Goal: Obtain resource: Download file/media

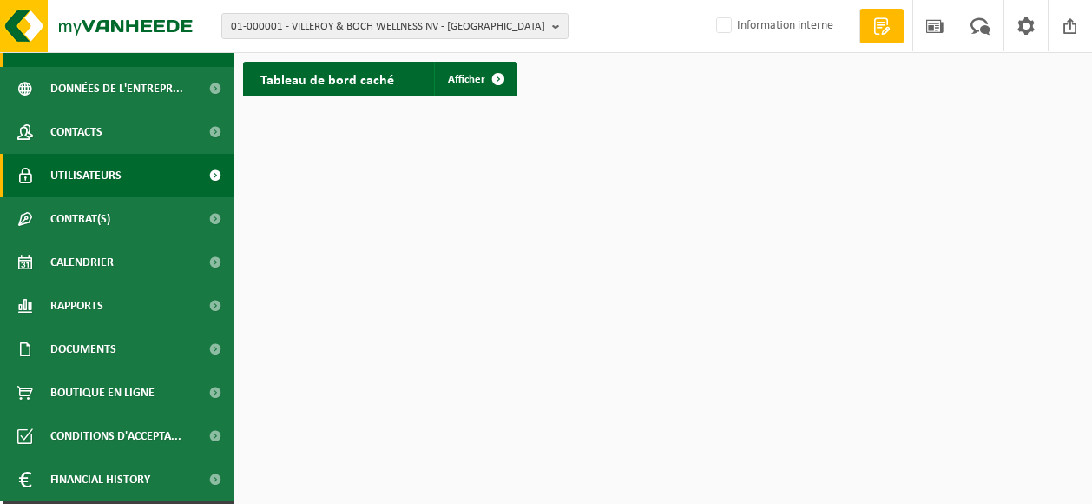
scroll to position [113, 0]
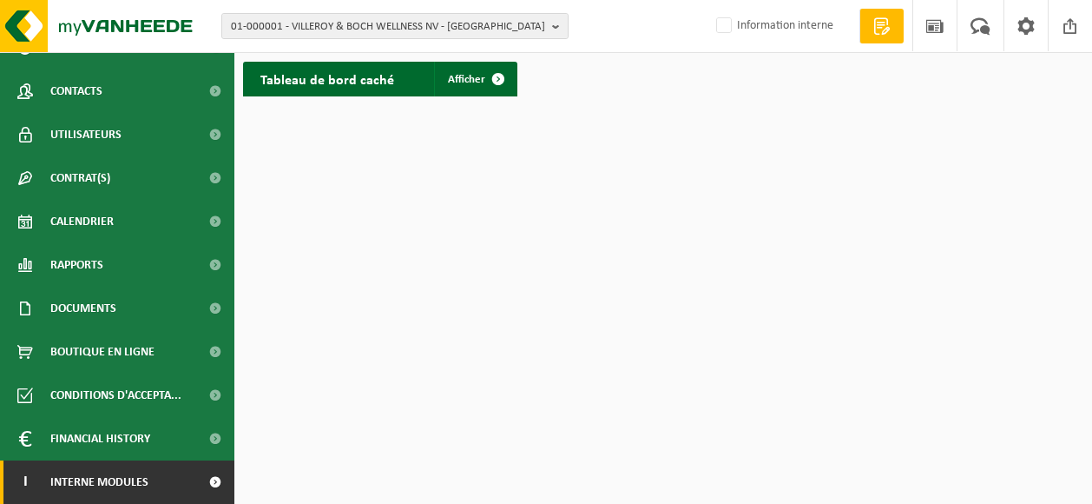
click at [200, 486] on span at bounding box center [214, 481] width 39 height 43
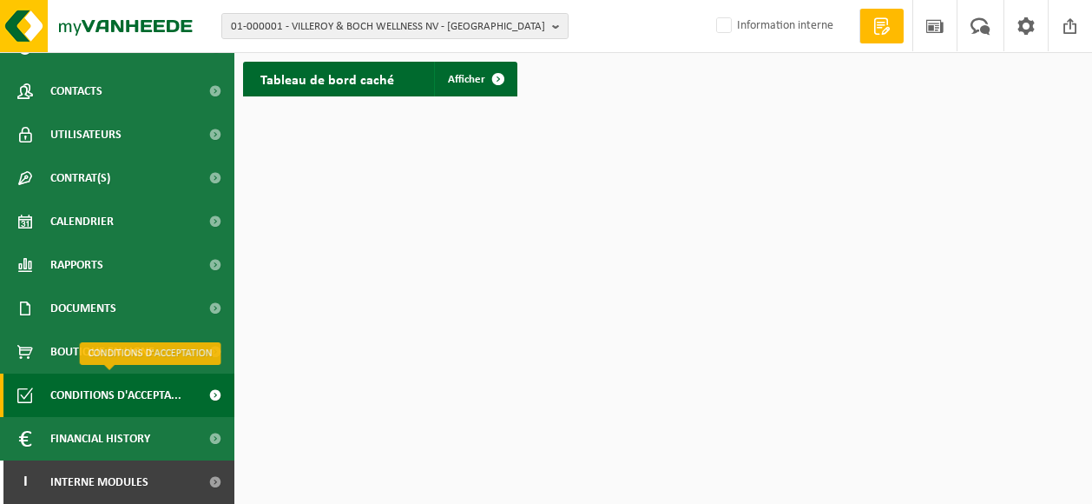
click at [121, 393] on span "Conditions d'accepta..." at bounding box center [115, 394] width 131 height 43
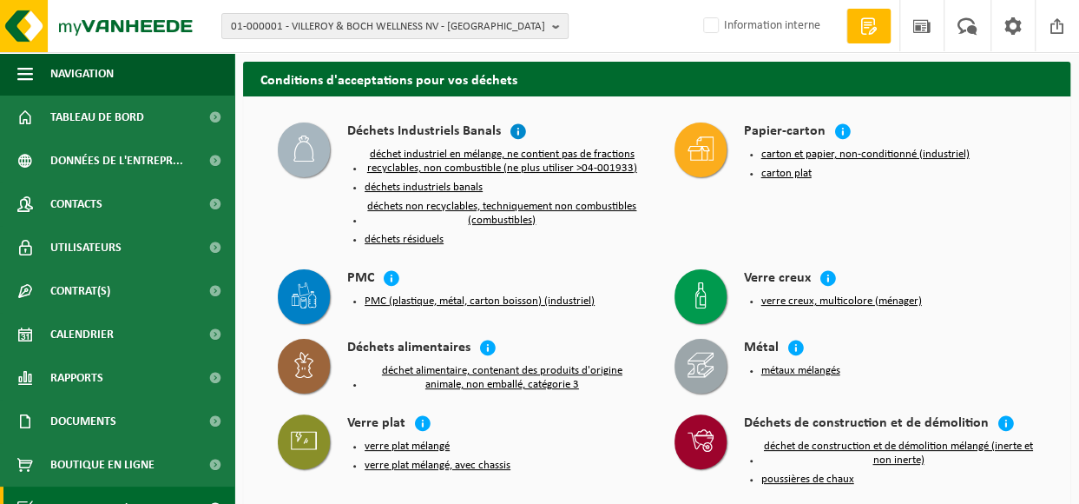
click at [510, 131] on icon at bounding box center [518, 130] width 17 height 17
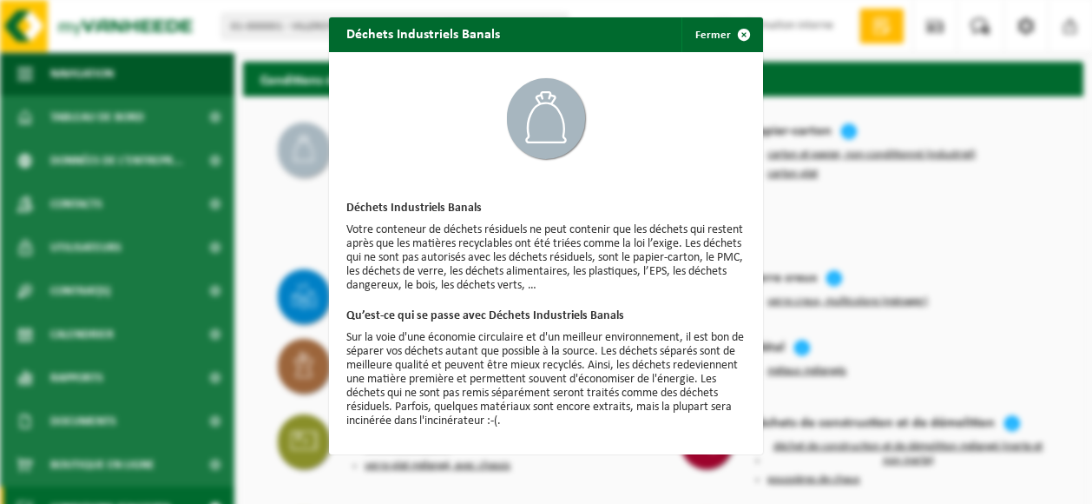
click at [607, 223] on p "Votre conteneur de déchets résiduels ne peut contenir que les déchets qui reste…" at bounding box center [545, 257] width 399 height 69
click at [733, 34] on span "button" at bounding box center [744, 34] width 35 height 35
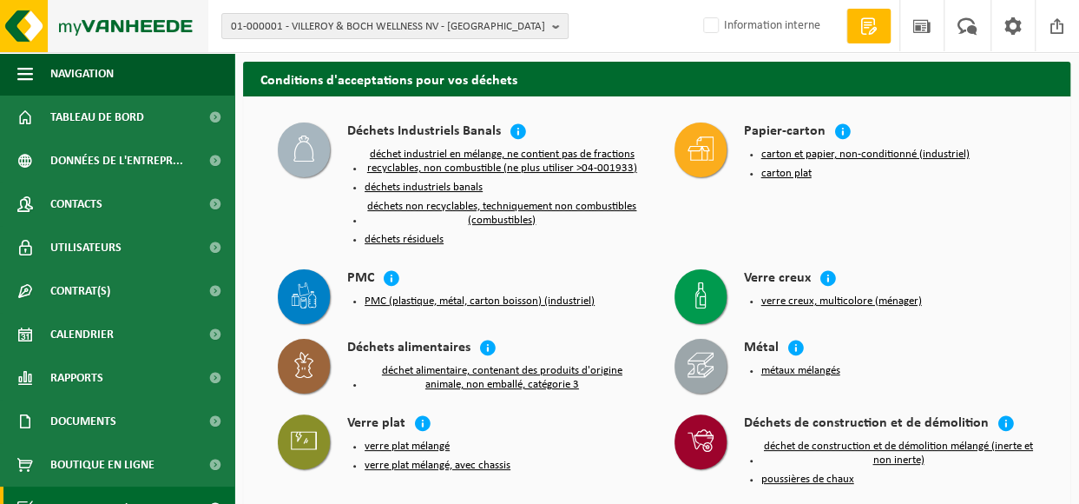
click at [33, 23] on img at bounding box center [104, 26] width 208 height 52
click at [1017, 20] on span at bounding box center [1013, 25] width 26 height 51
click at [446, 297] on button "PMC (plastique, métal, carton boisson) (industriel)" at bounding box center [480, 301] width 230 height 14
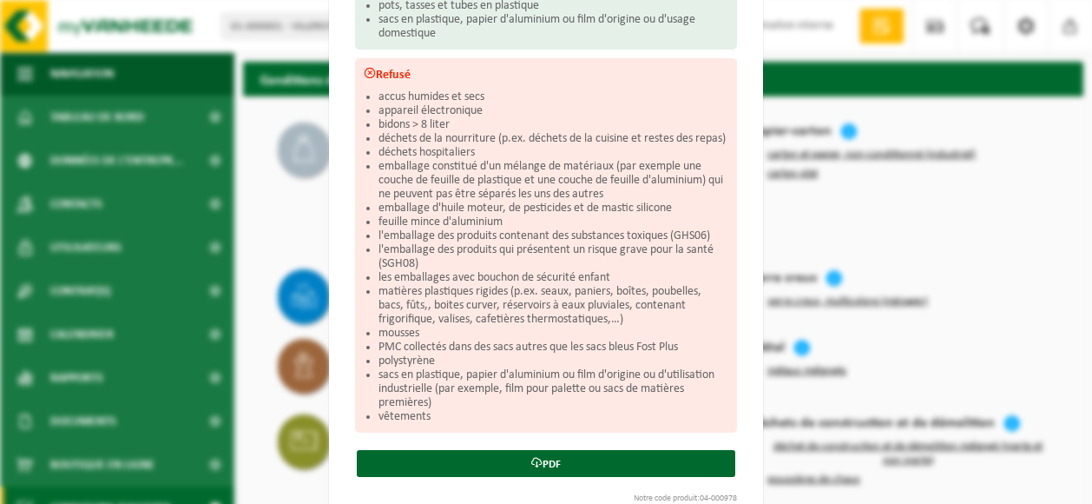
scroll to position [530, 0]
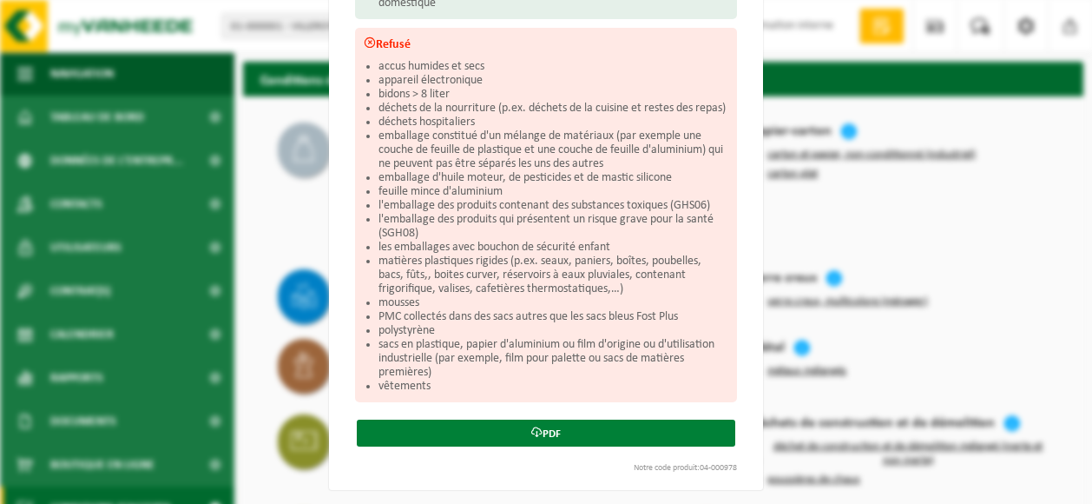
click at [540, 426] on link "PDF" at bounding box center [546, 432] width 379 height 27
click at [664, 434] on link "PDF" at bounding box center [546, 432] width 379 height 27
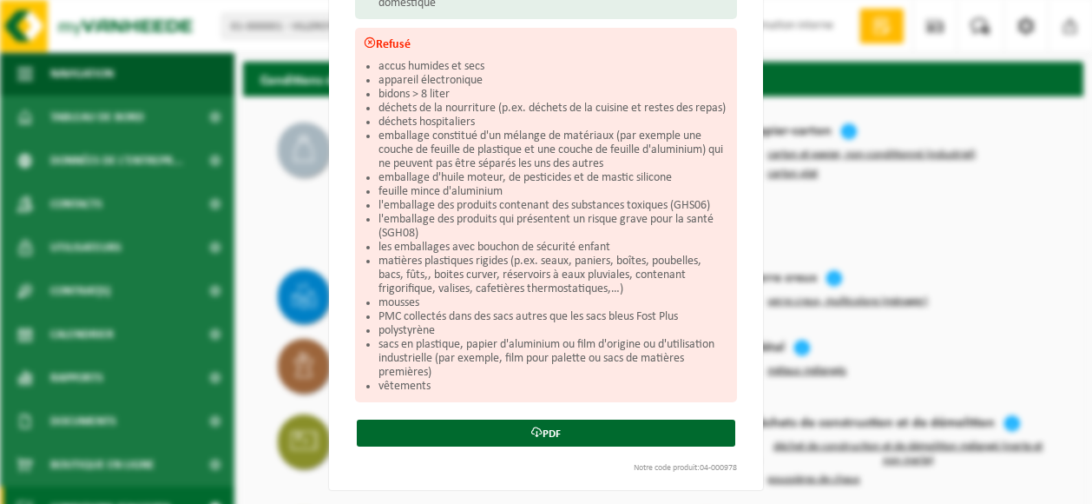
click at [468, 477] on div "Conditions d'acceptation pour PMC (plastique, métal, carton boisson) (industrie…" at bounding box center [546, 5] width 434 height 967
click at [260, 183] on div "PMC (plastique, métal, carton boisson) (industriel) Fermer Conditions d'accepta…" at bounding box center [546, 252] width 1092 height 504
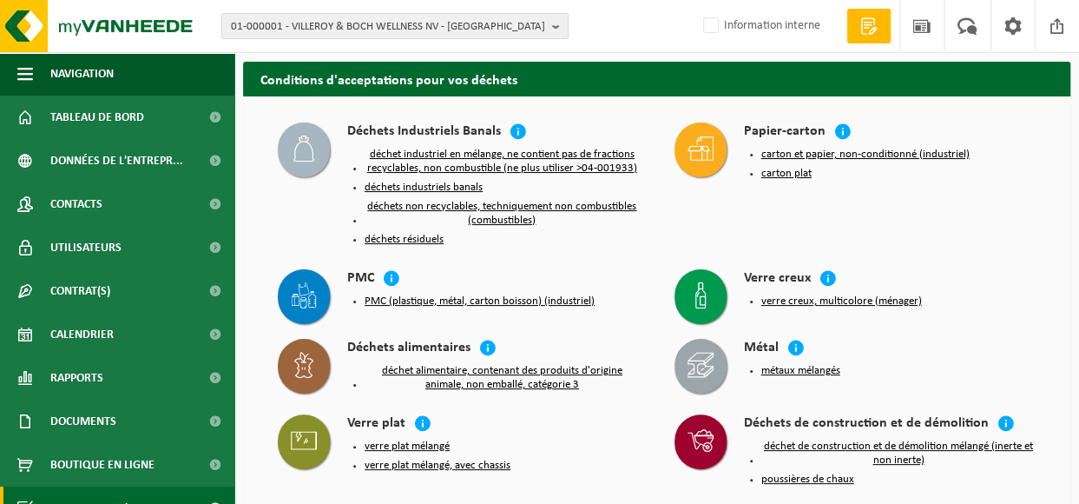
click at [420, 239] on button "déchets résiduels" at bounding box center [404, 240] width 79 height 14
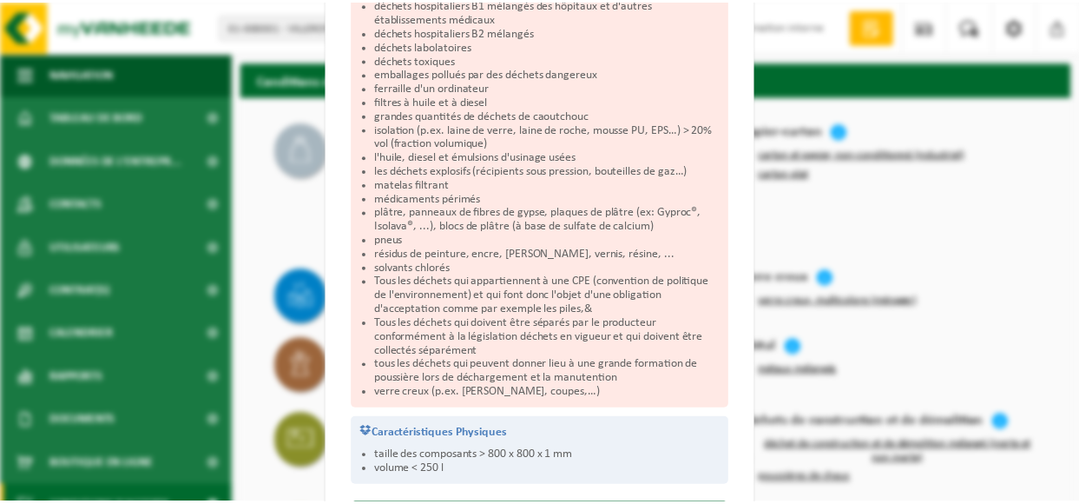
scroll to position [521, 0]
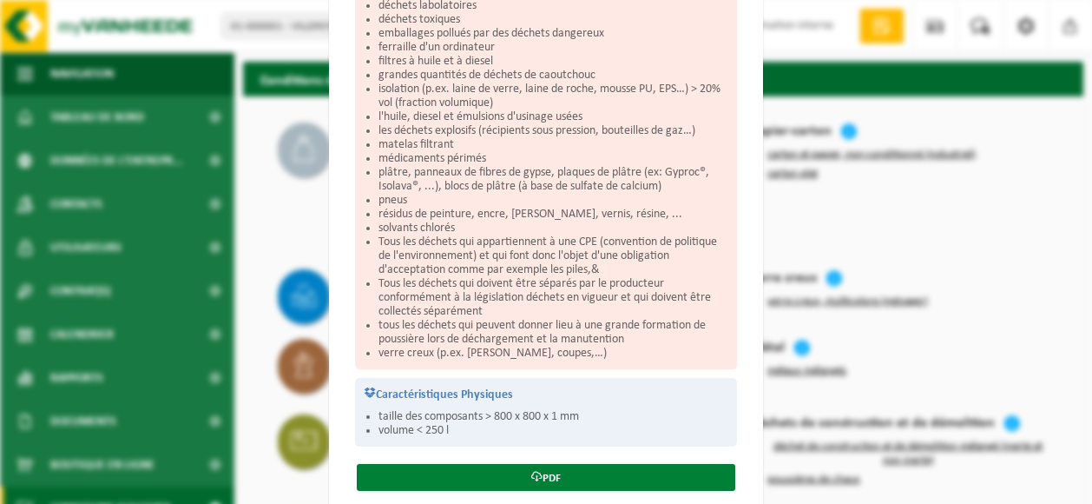
click at [524, 464] on link "PDF" at bounding box center [546, 477] width 379 height 27
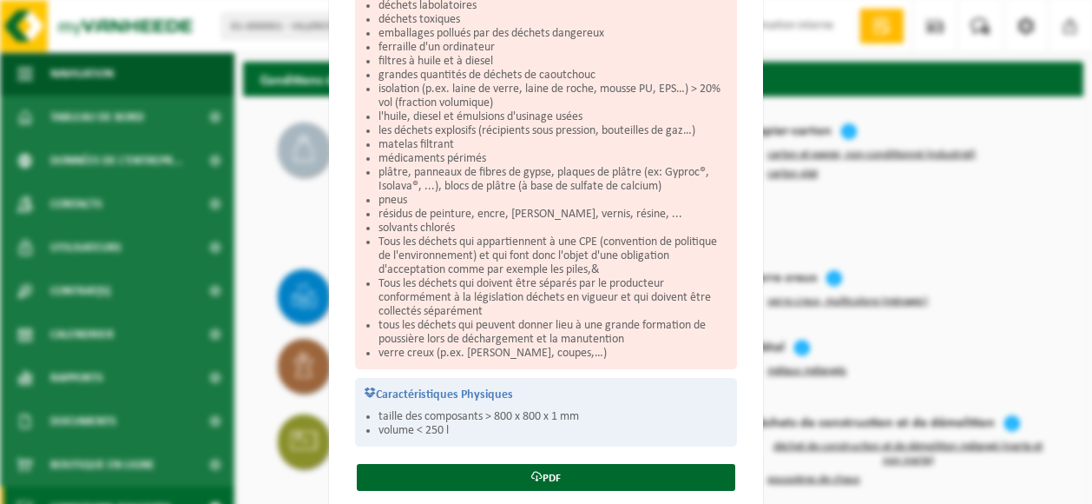
click at [267, 223] on div "Déchets résiduels Fermer Conditions d'acceptation pour déchets résiduels Accept…" at bounding box center [546, 252] width 1092 height 504
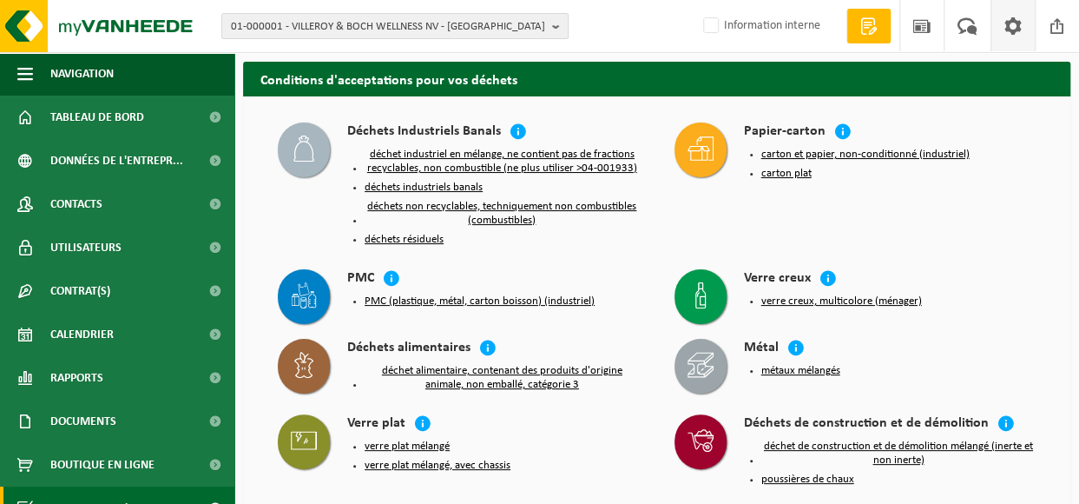
click at [1008, 18] on span at bounding box center [1013, 25] width 26 height 51
click at [19, 20] on img at bounding box center [104, 26] width 208 height 52
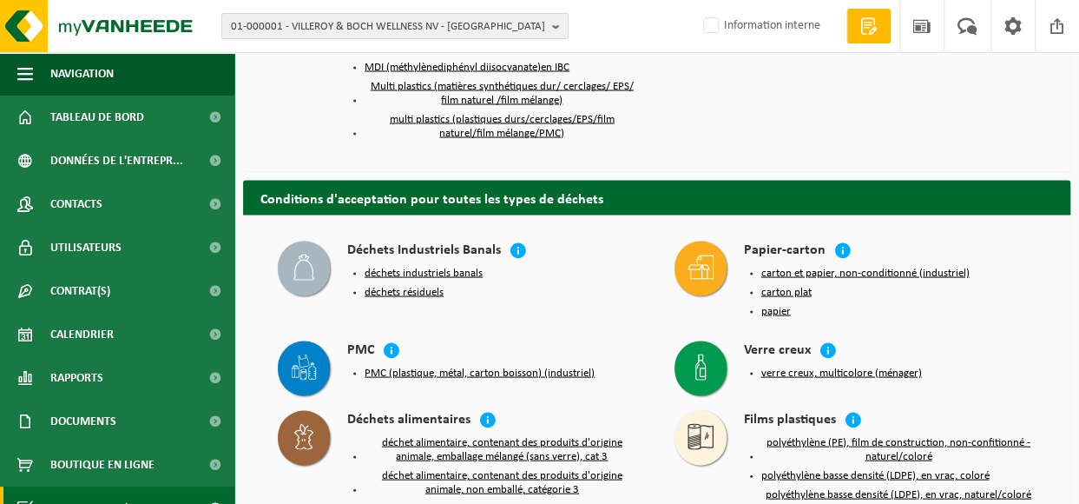
scroll to position [1650, 0]
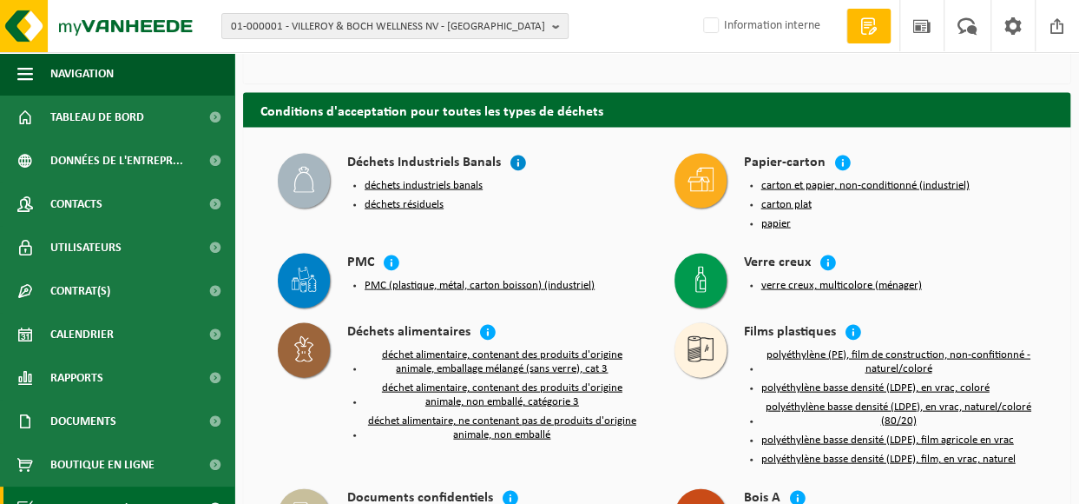
click at [516, 154] on icon at bounding box center [518, 162] width 17 height 17
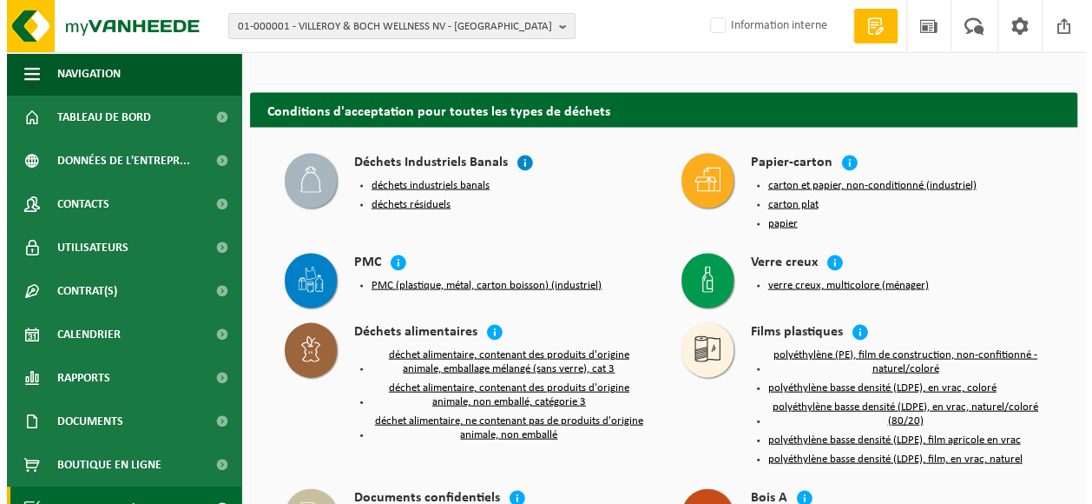
scroll to position [1644, 0]
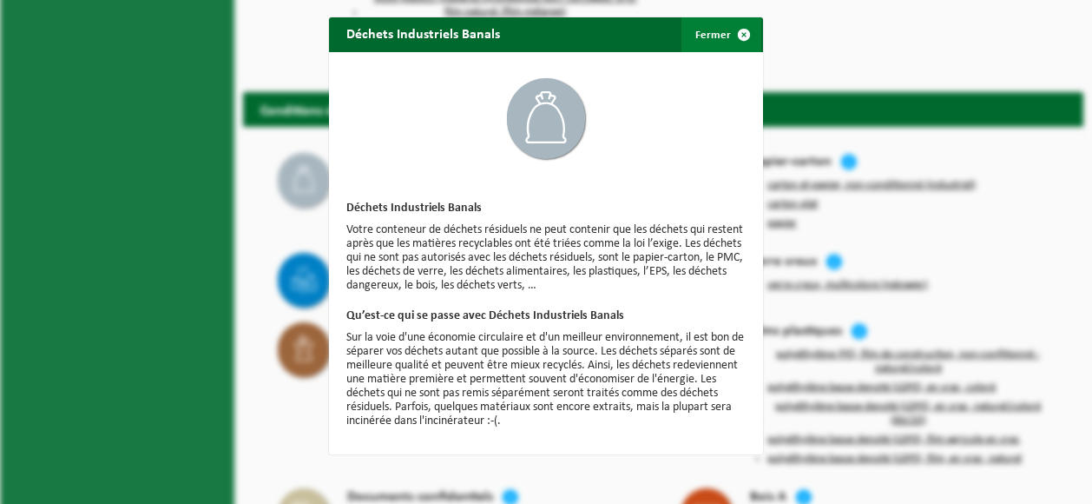
click at [735, 28] on span "button" at bounding box center [744, 34] width 35 height 35
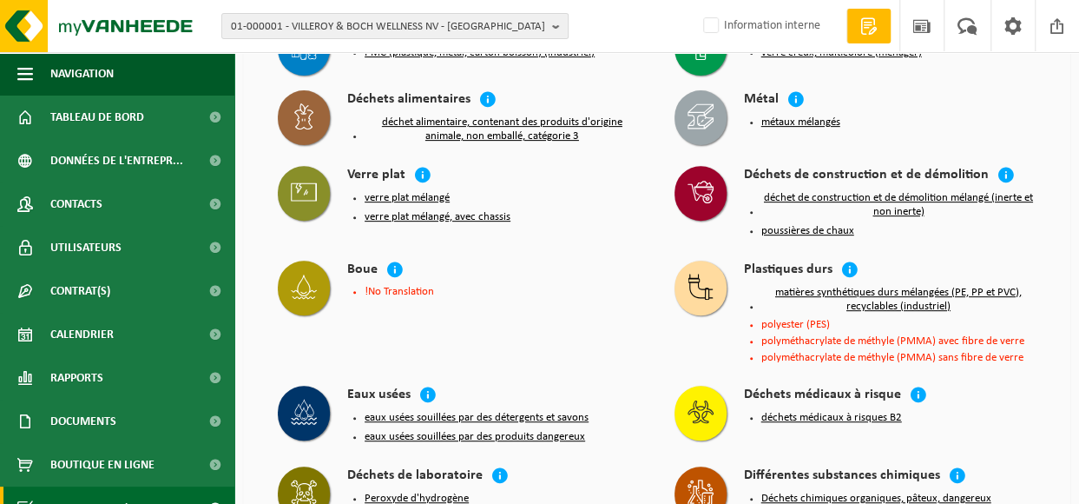
scroll to position [0, 0]
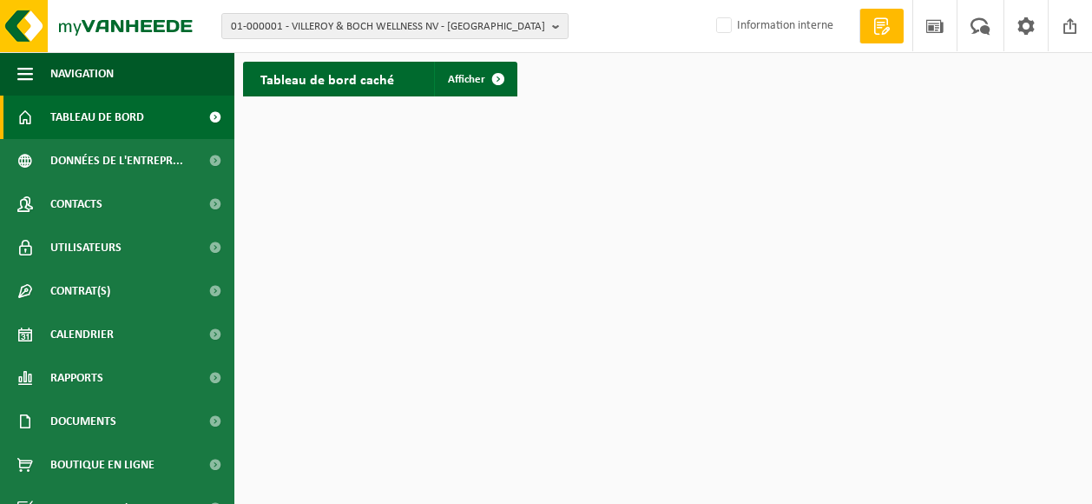
click at [33, 23] on img at bounding box center [104, 26] width 208 height 52
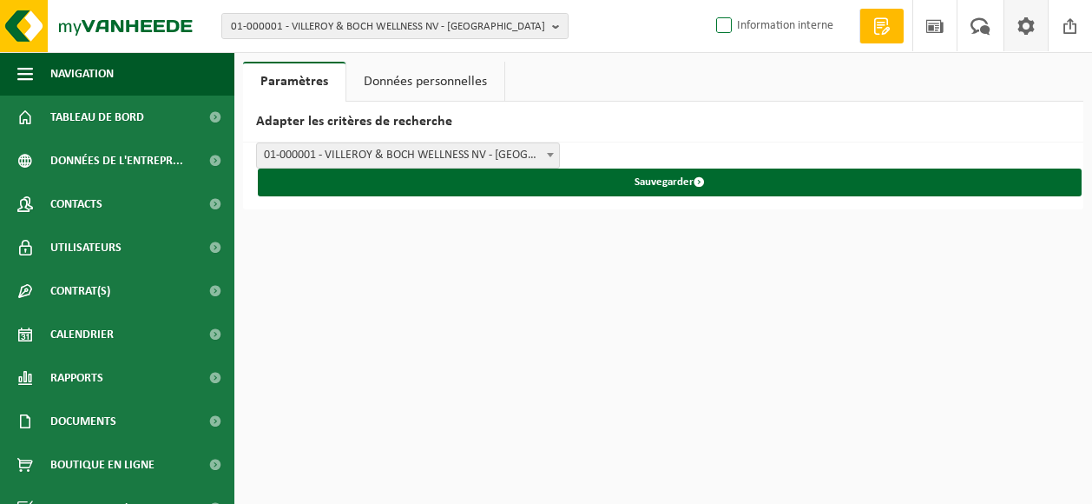
click at [726, 29] on label "Information interne" at bounding box center [773, 26] width 121 height 26
click at [710, 0] on input "Information interne" at bounding box center [709, -1] width 1 height 1
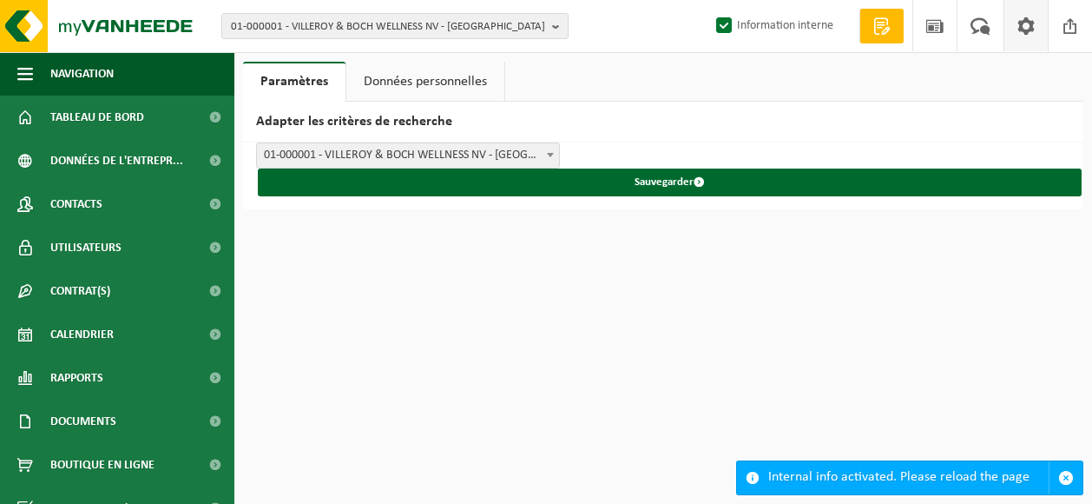
click at [726, 29] on label "Information interne" at bounding box center [773, 26] width 121 height 26
click at [710, 0] on input "Information interne" at bounding box center [709, -1] width 1 height 1
checkbox input "false"
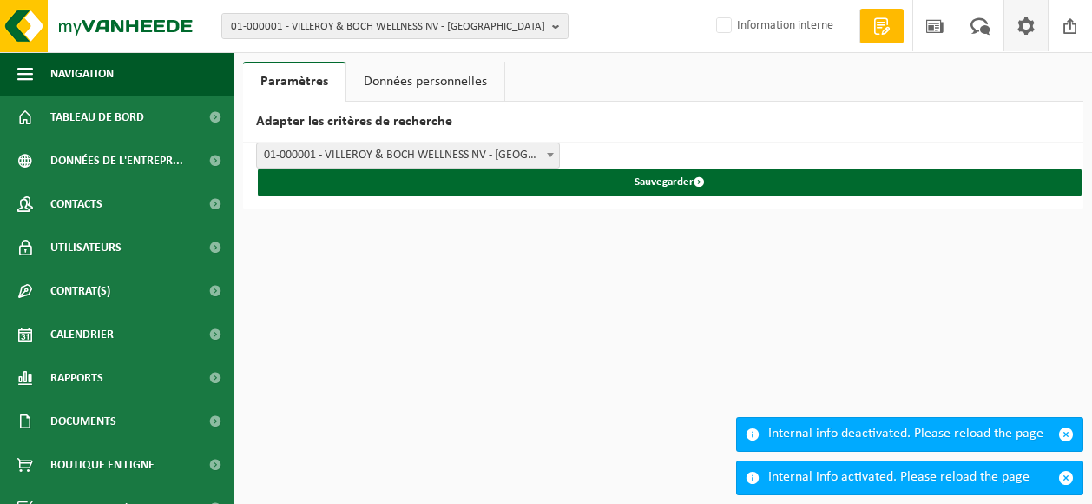
click at [872, 29] on span at bounding box center [882, 25] width 26 height 17
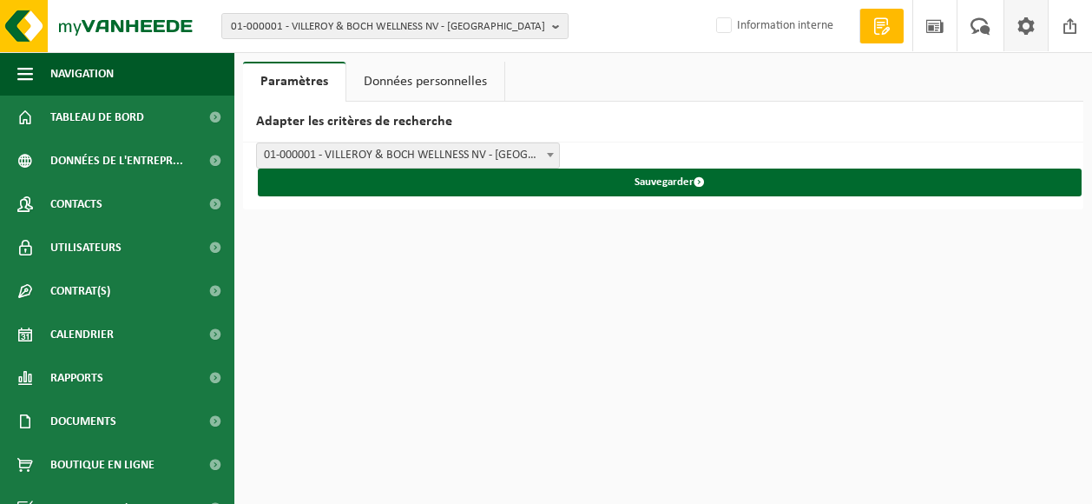
click at [1020, 22] on span at bounding box center [1026, 25] width 26 height 51
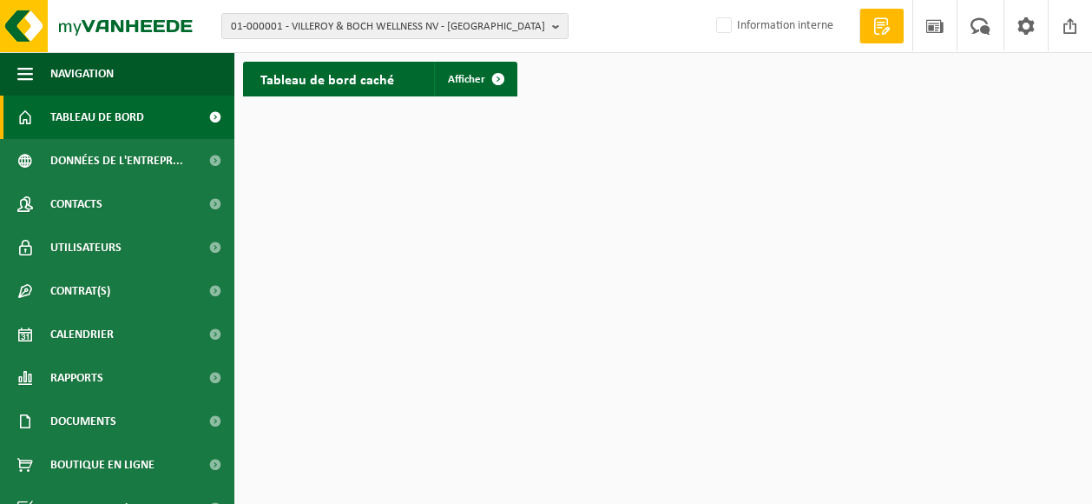
click at [19, 20] on img at bounding box center [104, 26] width 208 height 52
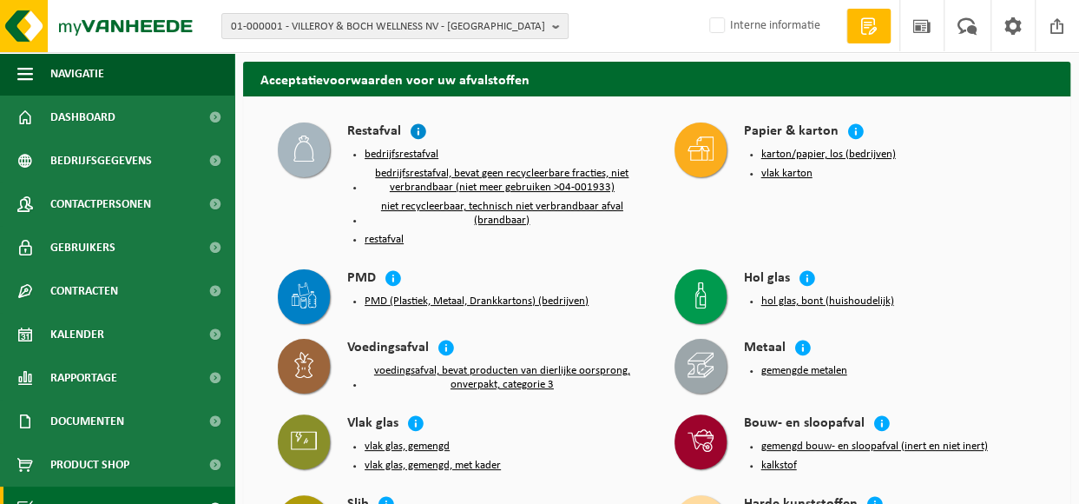
click at [418, 130] on icon at bounding box center [418, 130] width 17 height 17
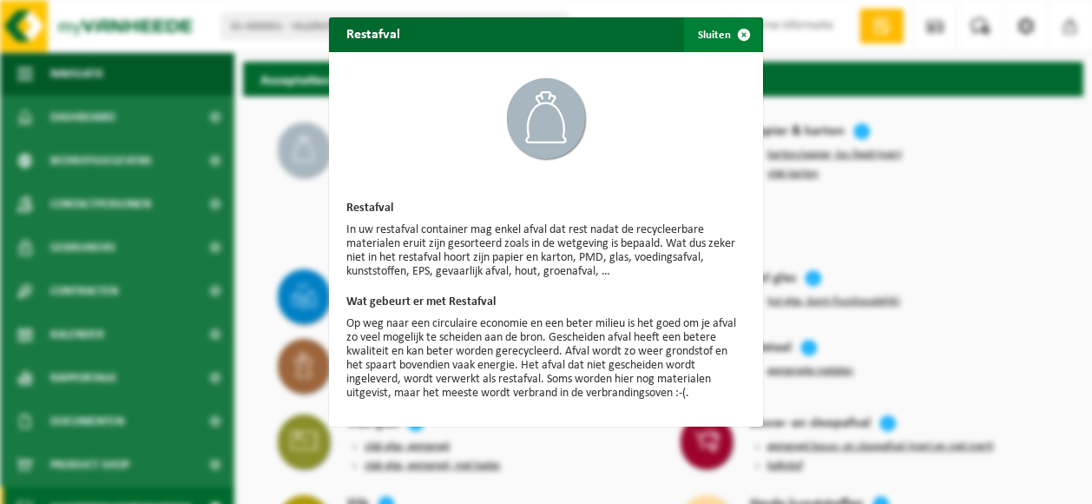
click at [736, 30] on span "button" at bounding box center [744, 34] width 35 height 35
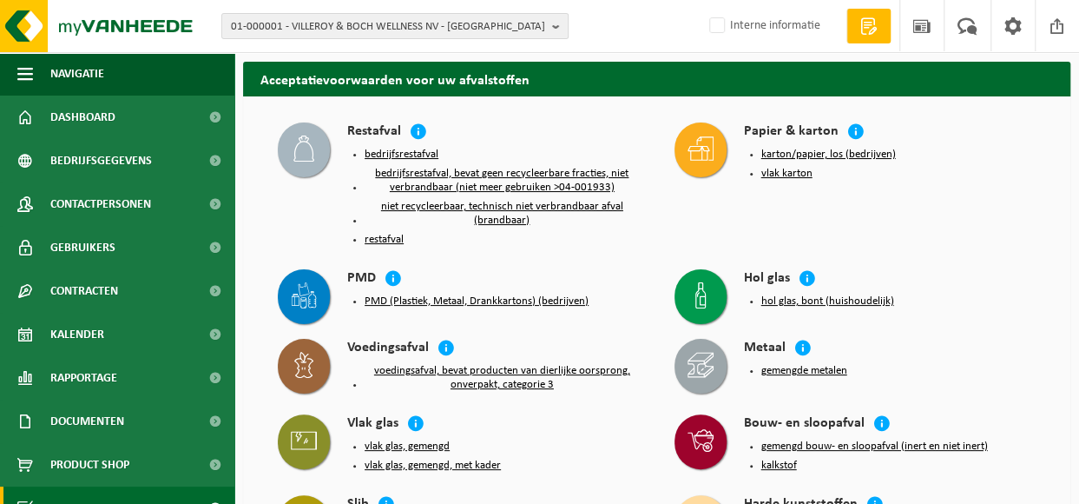
click at [515, 139] on div "Restafval" at bounding box center [493, 132] width 293 height 20
click at [392, 278] on icon at bounding box center [393, 277] width 17 height 17
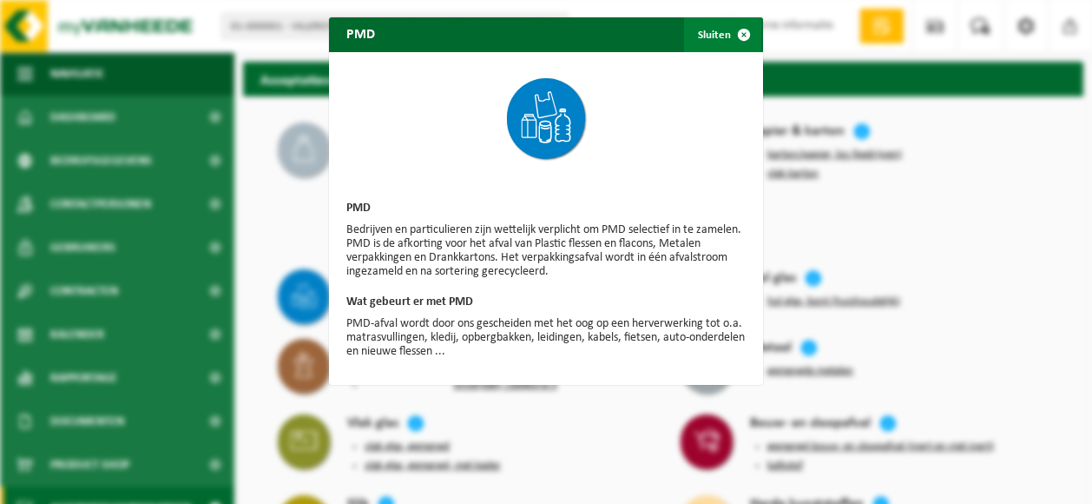
click at [735, 31] on span "button" at bounding box center [744, 34] width 35 height 35
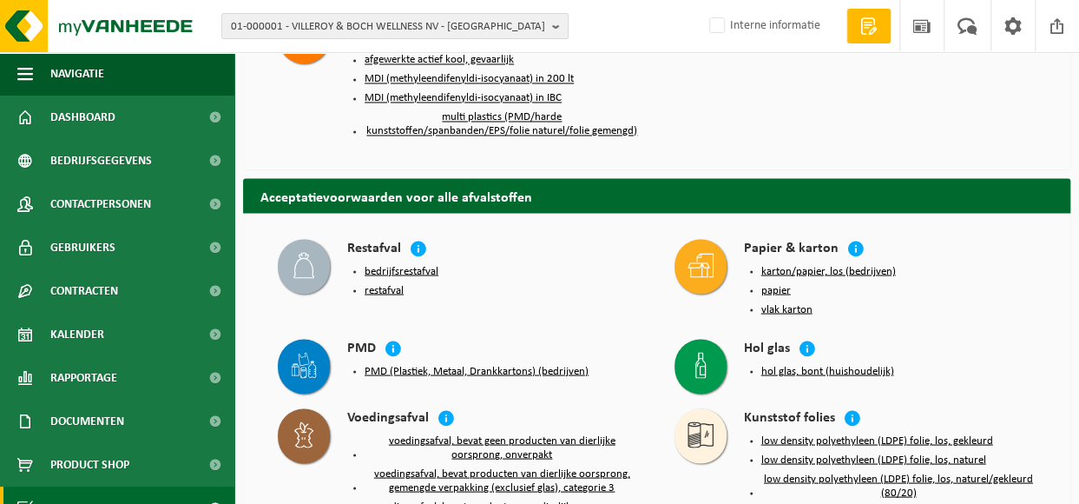
scroll to position [1476, 0]
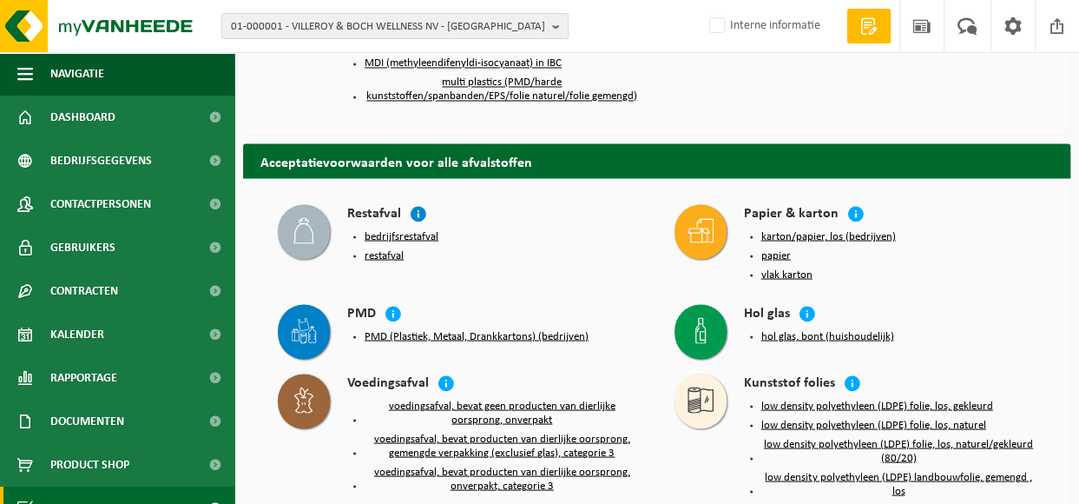
click at [416, 204] on icon at bounding box center [418, 212] width 17 height 17
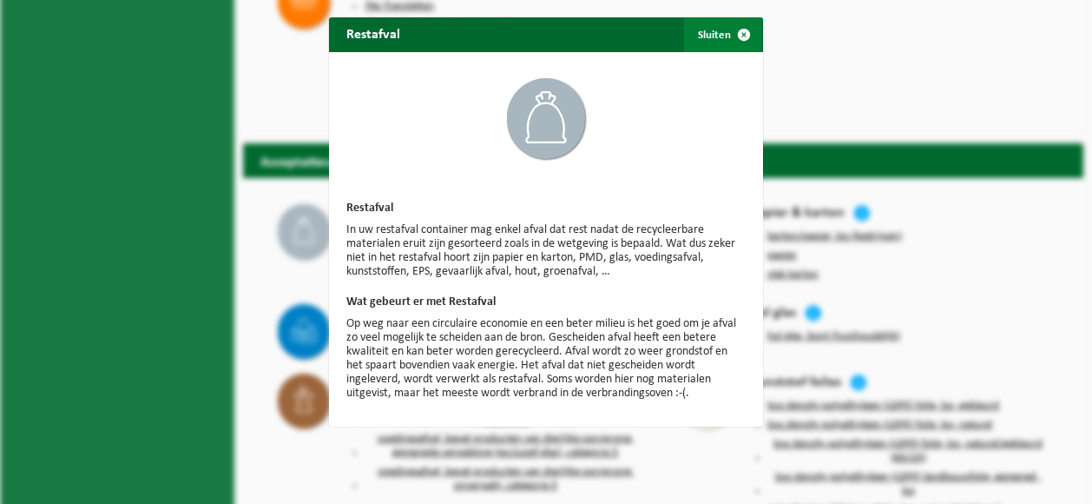
click at [740, 34] on span "button" at bounding box center [744, 34] width 35 height 35
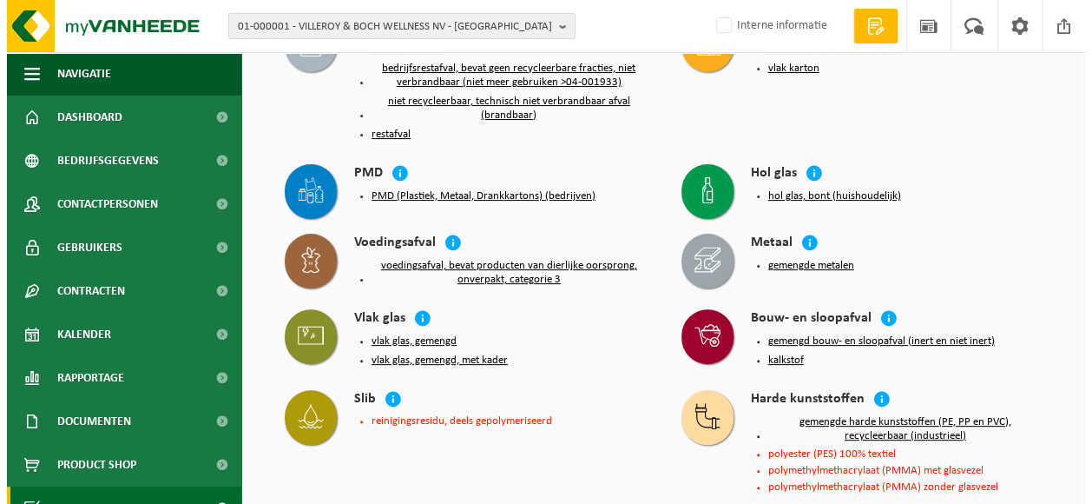
scroll to position [0, 0]
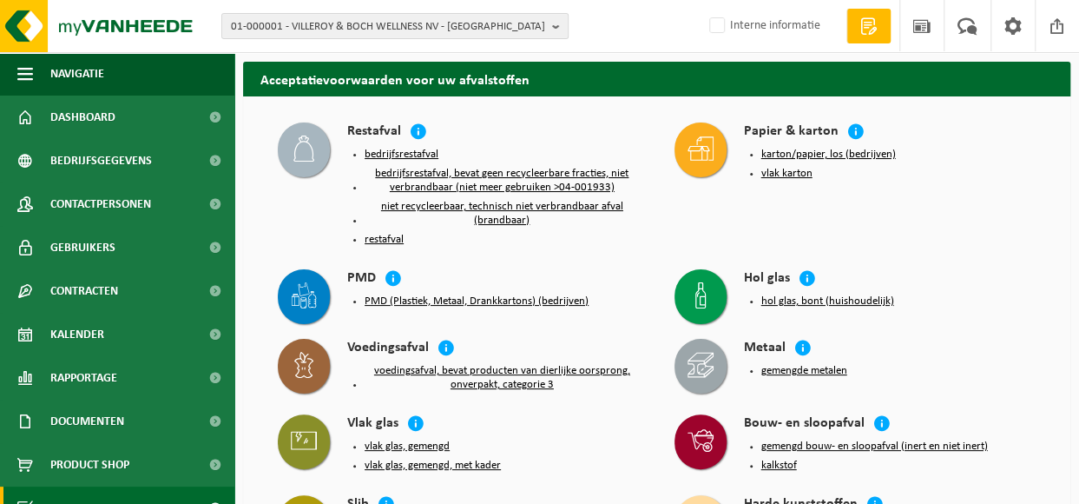
click at [396, 239] on button "restafval" at bounding box center [384, 240] width 39 height 14
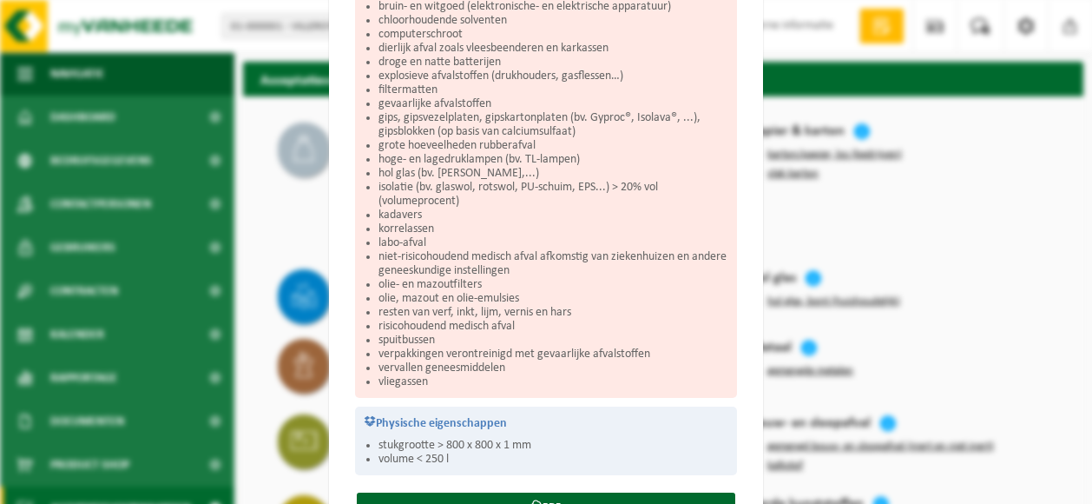
scroll to position [564, 0]
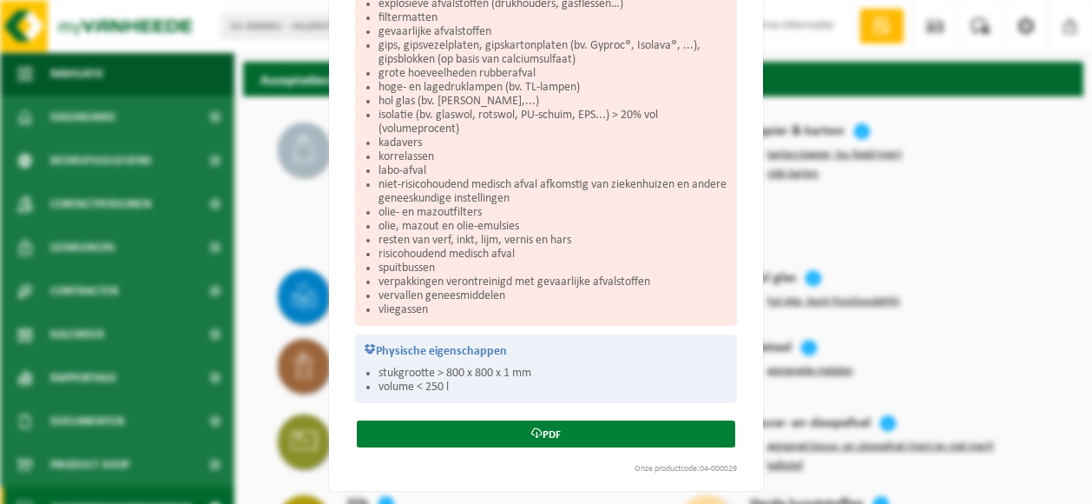
click at [540, 428] on link "PDF" at bounding box center [546, 433] width 379 height 27
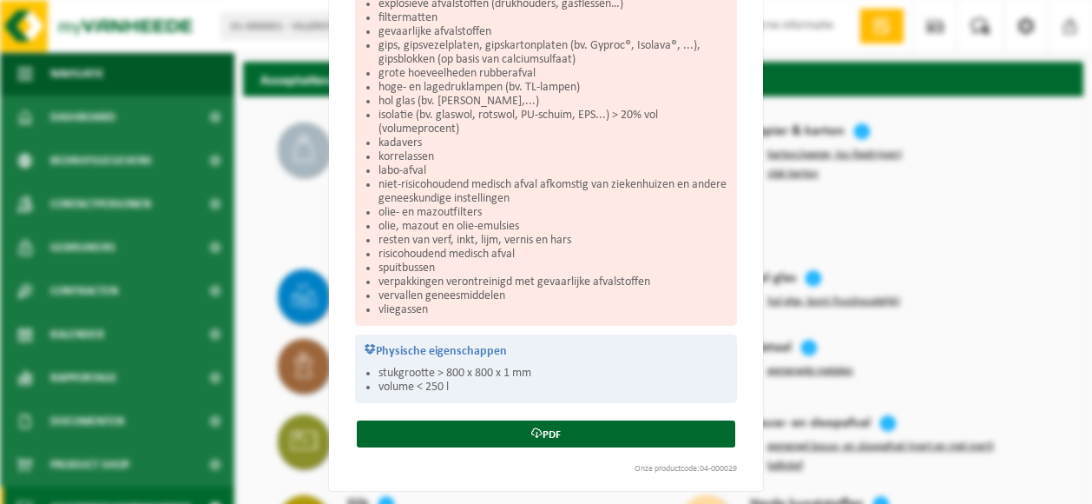
click at [280, 211] on div "Restafval Sluiten Acceptatievoorwaarden voor restafval Wat hoort hierin? niet-r…" at bounding box center [546, 252] width 1092 height 504
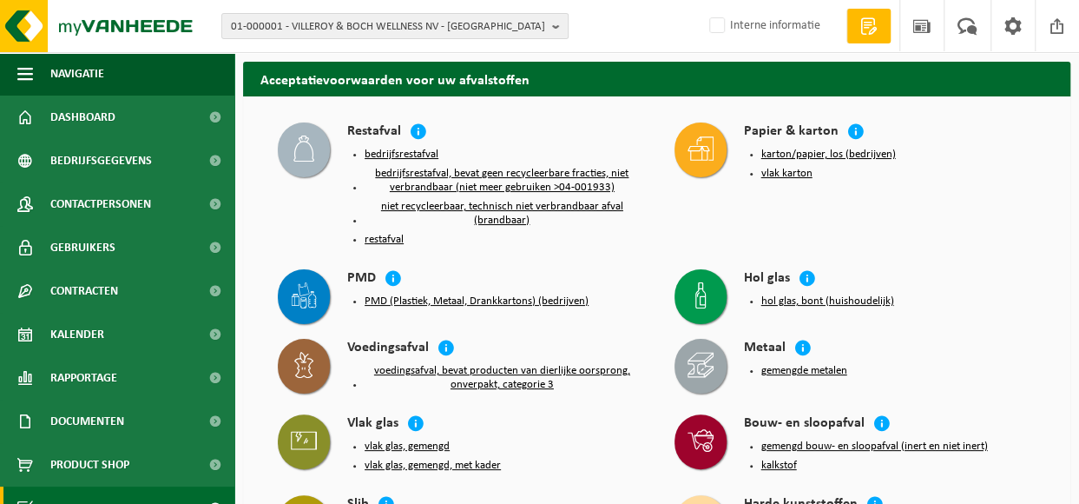
click at [377, 297] on button "PMD (Plastiek, Metaal, Drankkartons) (bedrijven)" at bounding box center [477, 301] width 224 height 14
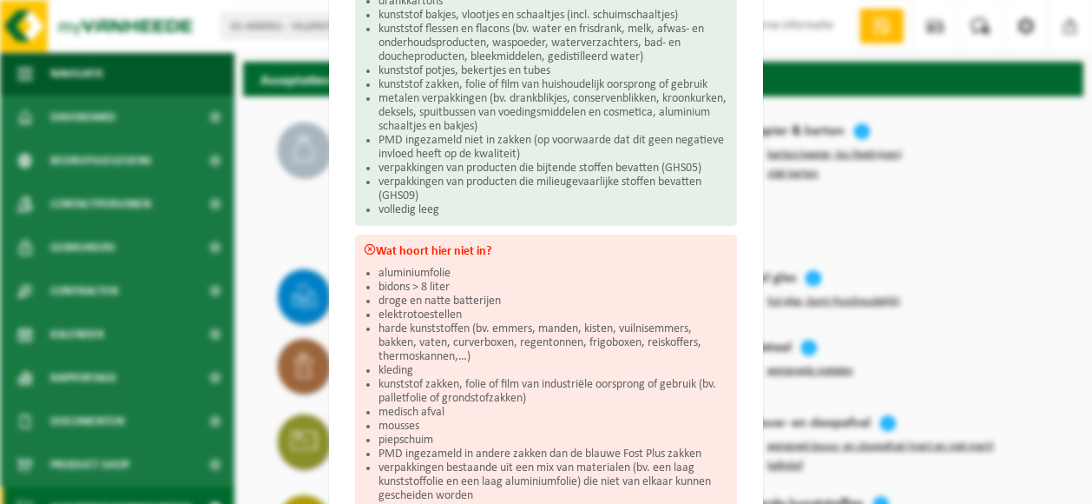
scroll to position [488, 0]
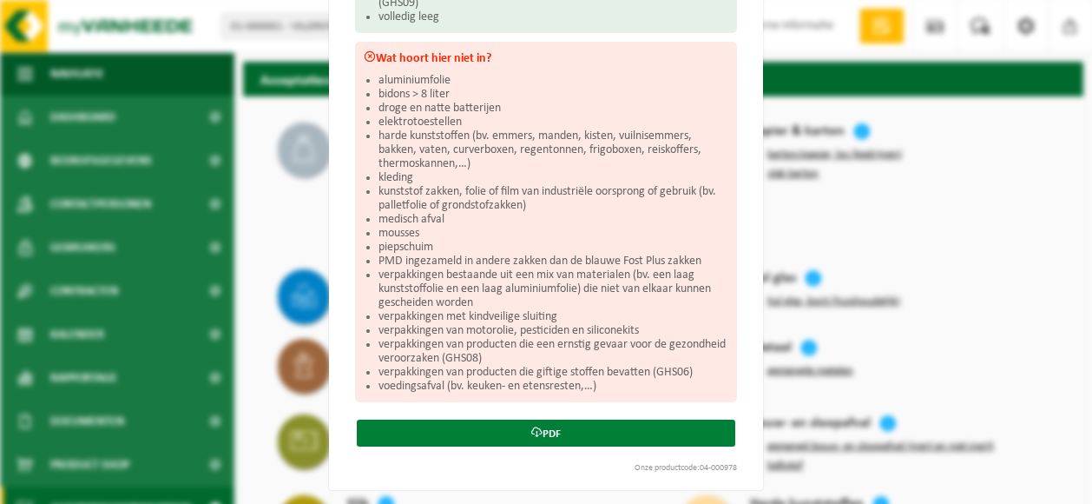
click at [543, 427] on link "PDF" at bounding box center [546, 432] width 379 height 27
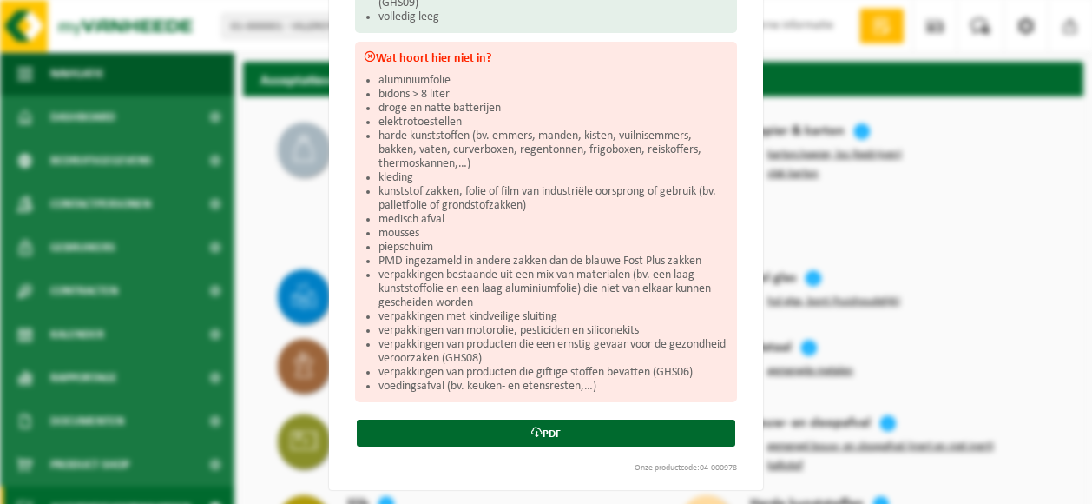
click at [270, 212] on div "PMD (Plastiek, Metaal, Drankkartons) (bedrijven) Sluiten Acceptatievoorwaarden …" at bounding box center [546, 252] width 1092 height 504
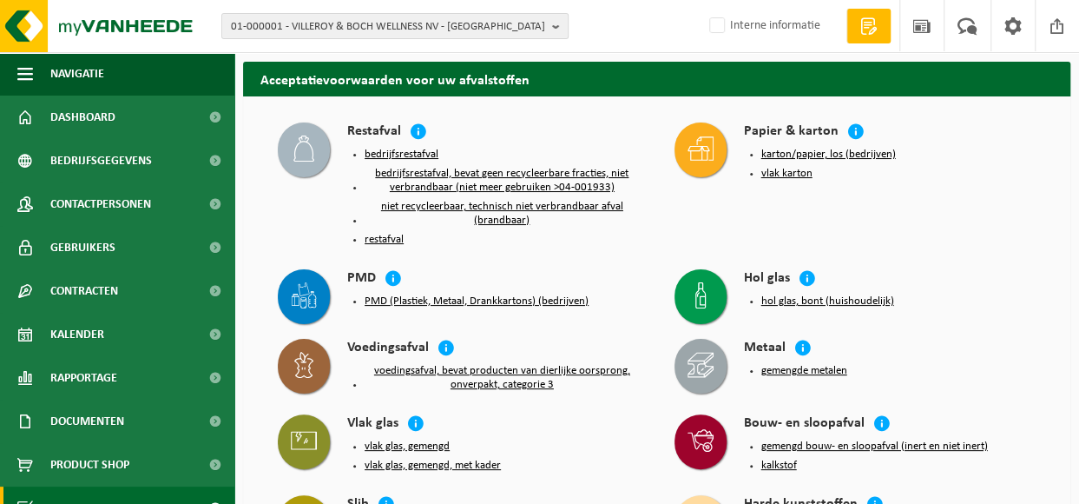
click at [781, 153] on button "karton/papier, los (bedrijven)" at bounding box center [828, 155] width 135 height 14
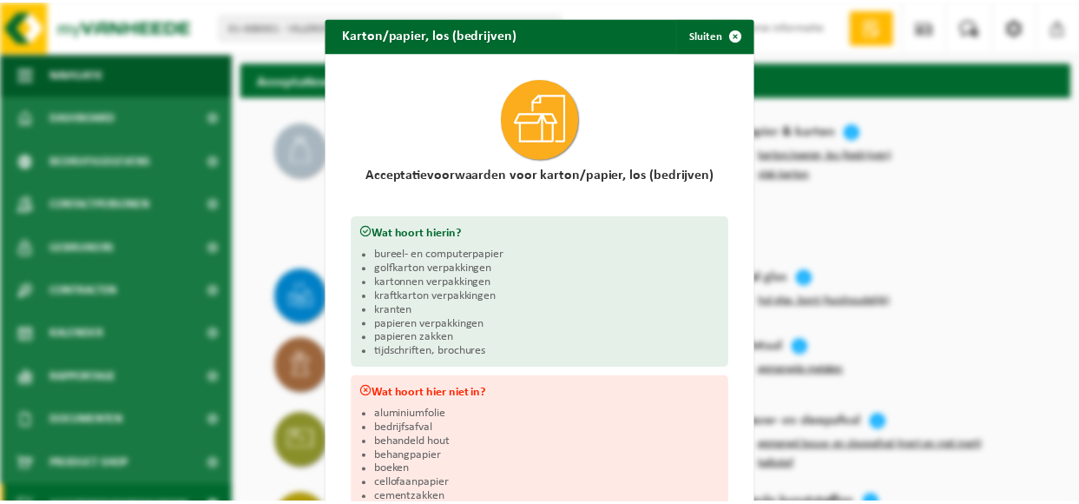
scroll to position [363, 0]
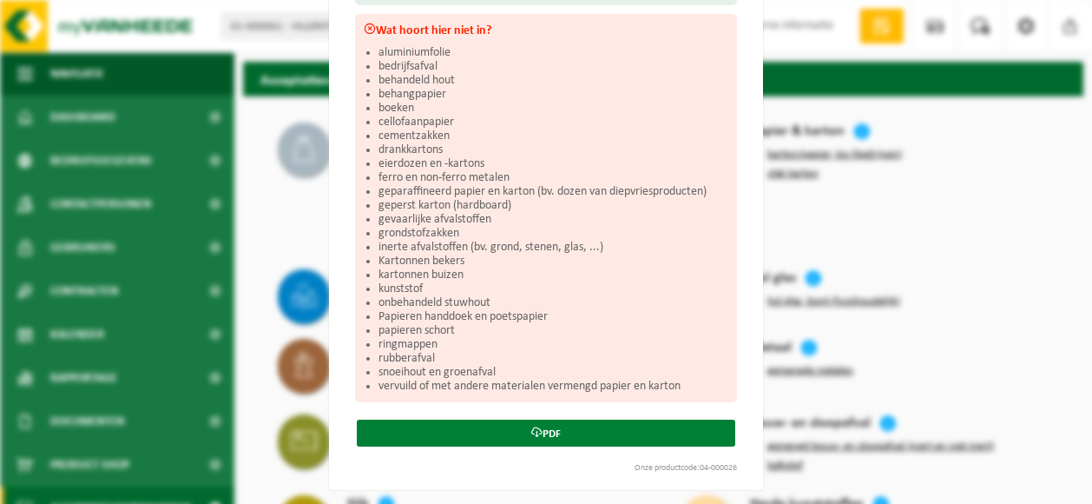
click at [531, 427] on icon at bounding box center [536, 431] width 11 height 11
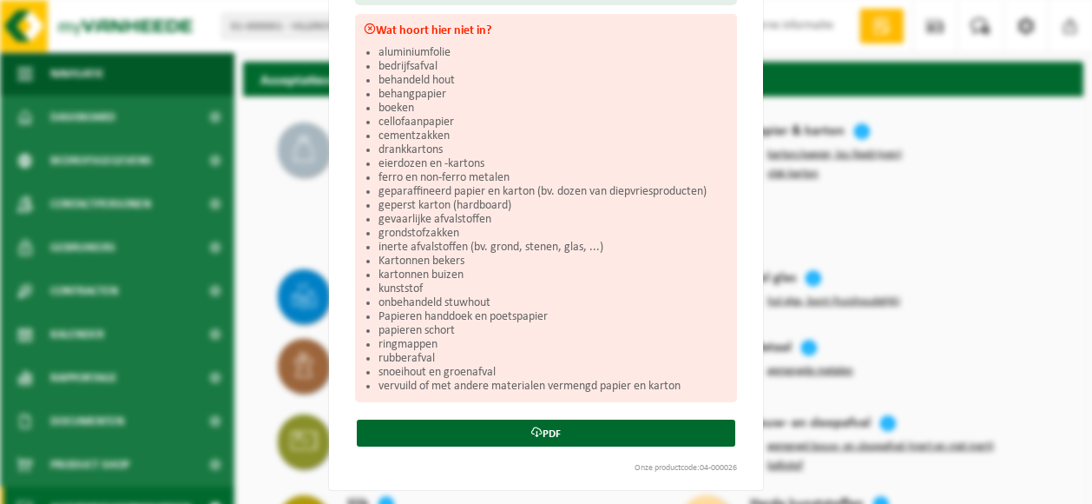
click at [275, 187] on div "Karton/papier, los (bedrijven) Sluiten Acceptatievoorwaarden voor karton/papier…" at bounding box center [546, 252] width 1092 height 504
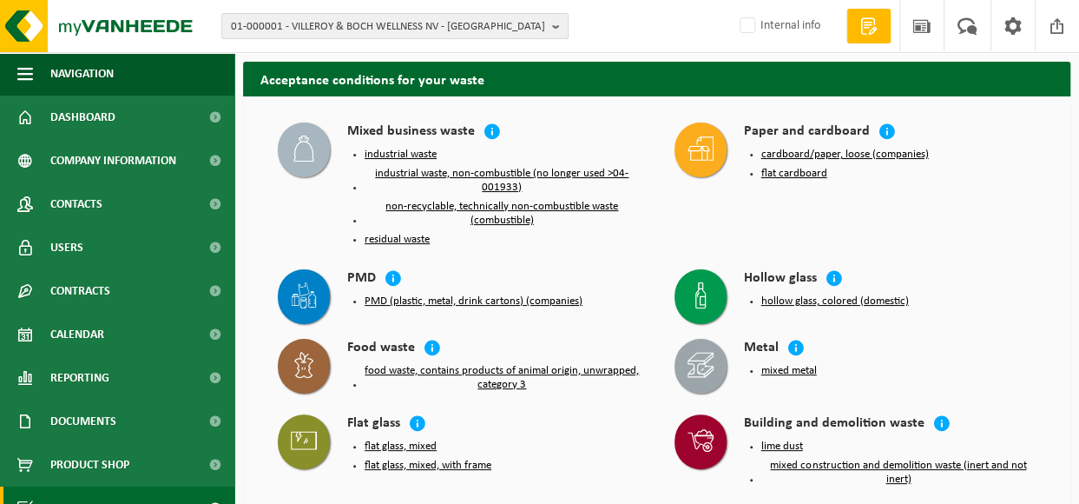
click at [309, 222] on div "Mixed business waste industrial waste industrial waste, non-combustible (no lon…" at bounding box center [458, 187] width 379 height 147
click at [417, 234] on button "residual waste" at bounding box center [397, 240] width 65 height 14
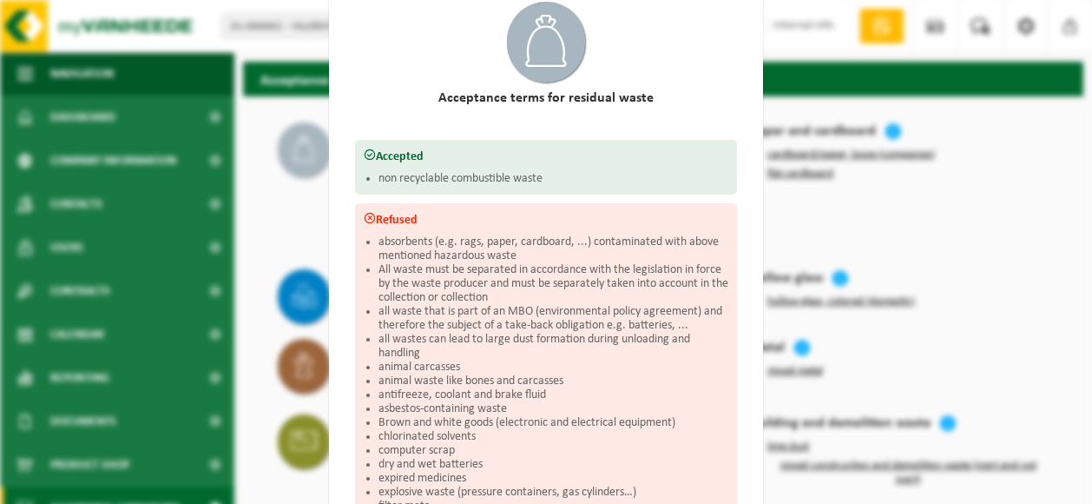
scroll to position [537, 0]
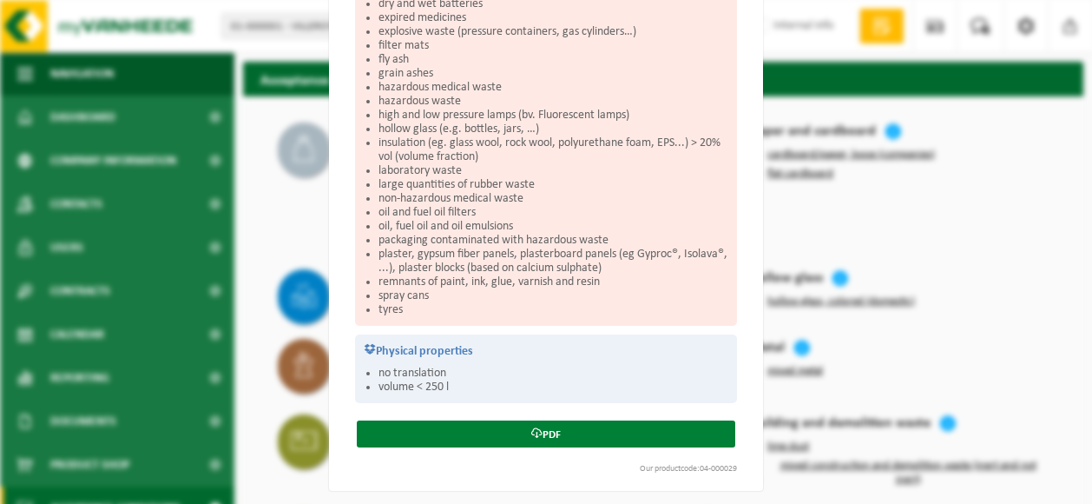
click at [534, 427] on icon at bounding box center [536, 432] width 11 height 11
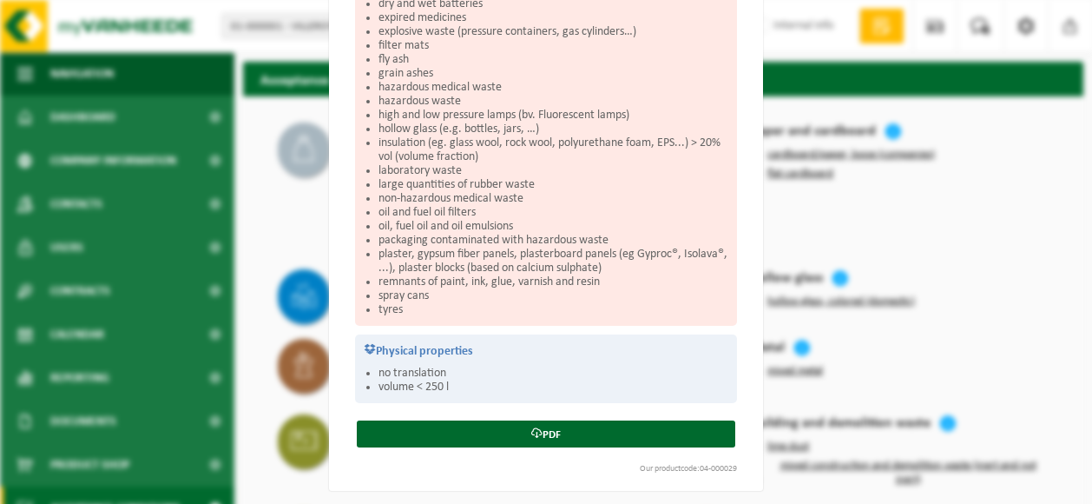
click at [284, 201] on div "Residual waste Close Acceptance terms for residual waste Accepted non recyclabl…" at bounding box center [546, 252] width 1092 height 504
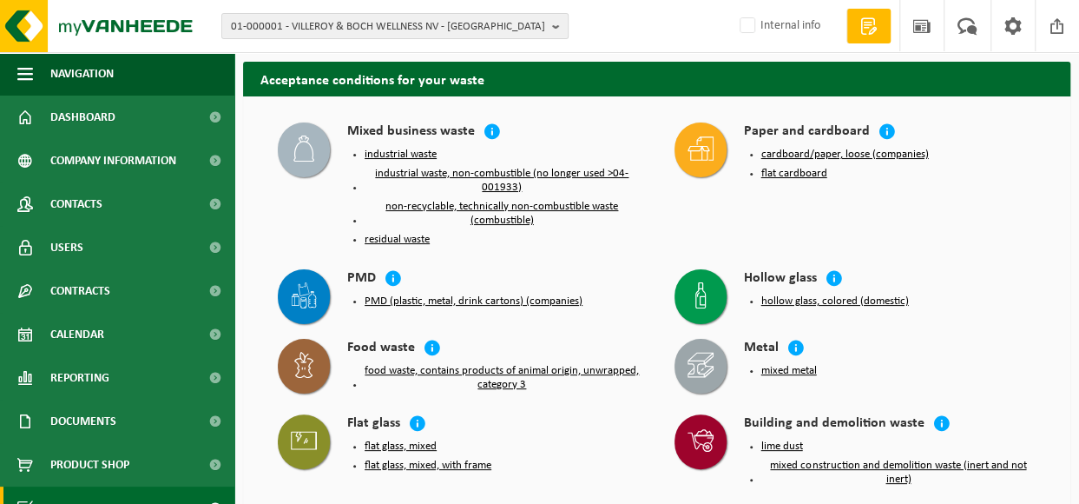
click at [379, 294] on button "PMD (plastic, metal, drink cartons) (companies)" at bounding box center [474, 301] width 218 height 14
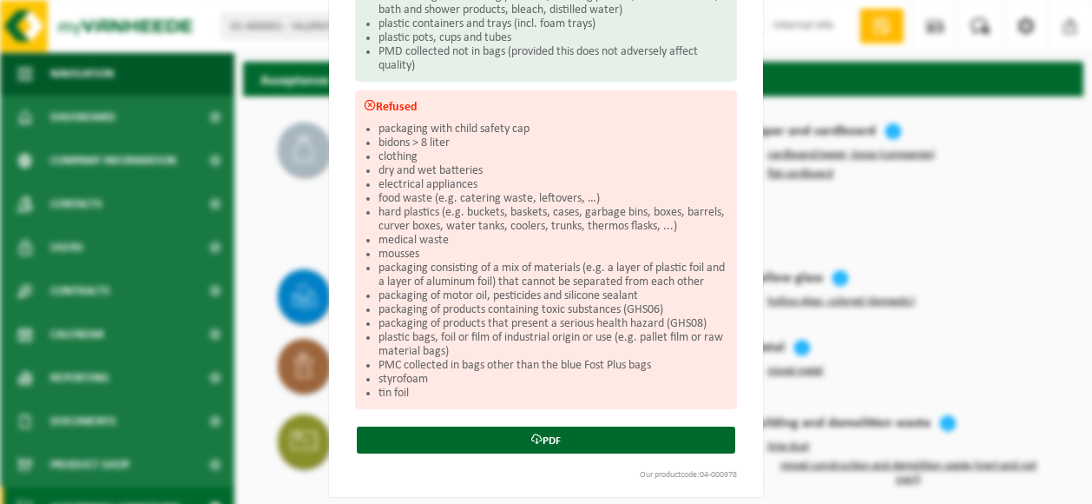
scroll to position [446, 0]
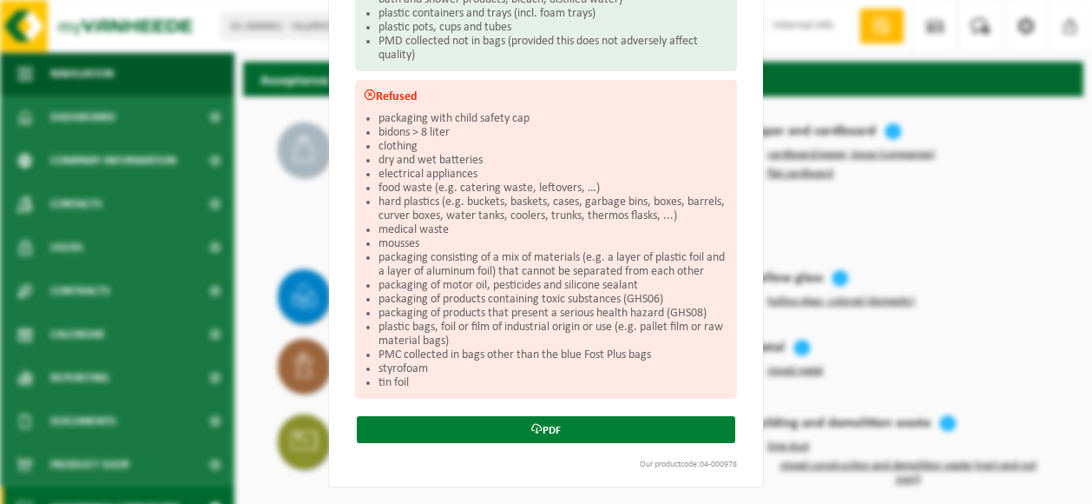
click at [543, 421] on link "PDF" at bounding box center [546, 429] width 379 height 27
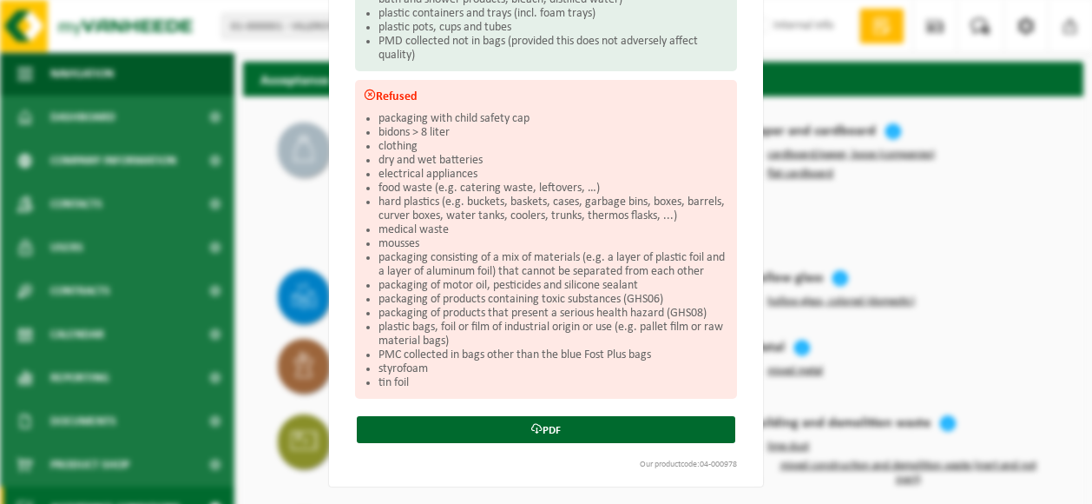
click at [247, 211] on div "PMD (plastic, metal, drink cartons) (companies) Close Acceptance terms for PMD …" at bounding box center [546, 252] width 1092 height 504
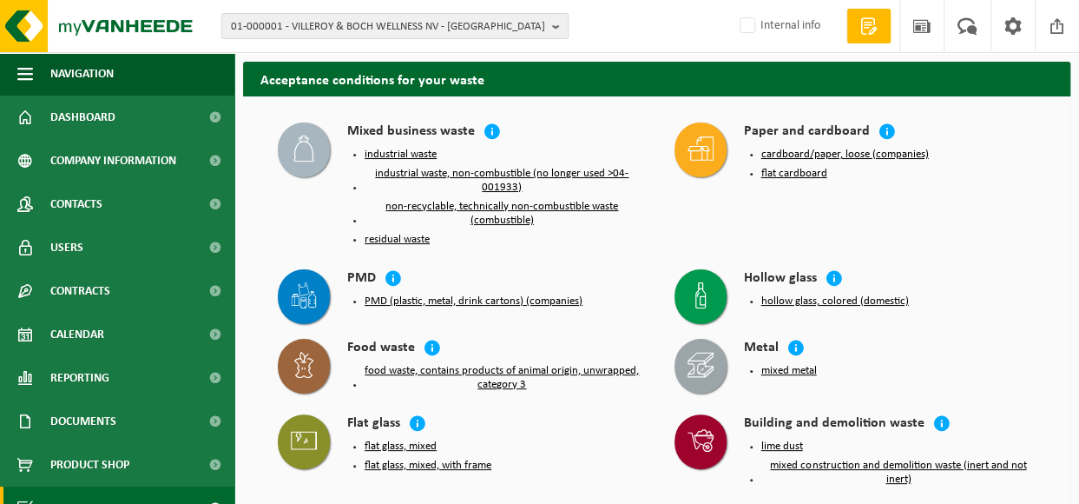
click at [785, 154] on button "cardboard/paper, loose (companies)" at bounding box center [845, 155] width 168 height 14
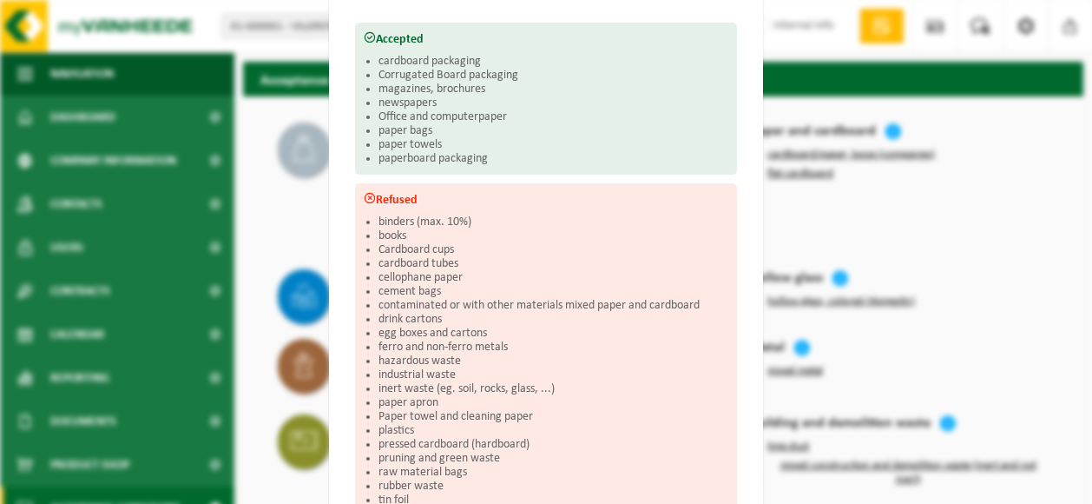
scroll to position [363, 0]
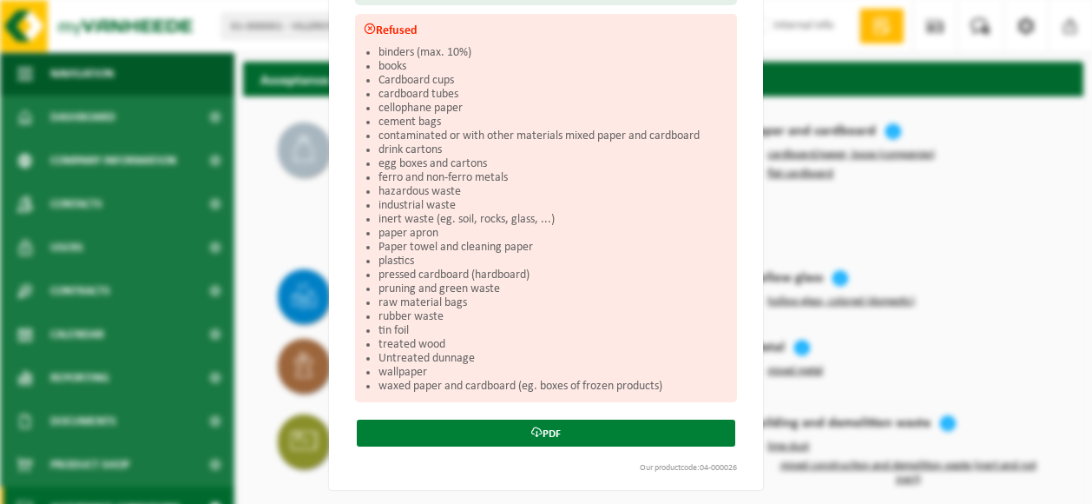
click at [559, 426] on link "PDF" at bounding box center [546, 432] width 379 height 27
